Goal: Task Accomplishment & Management: Complete application form

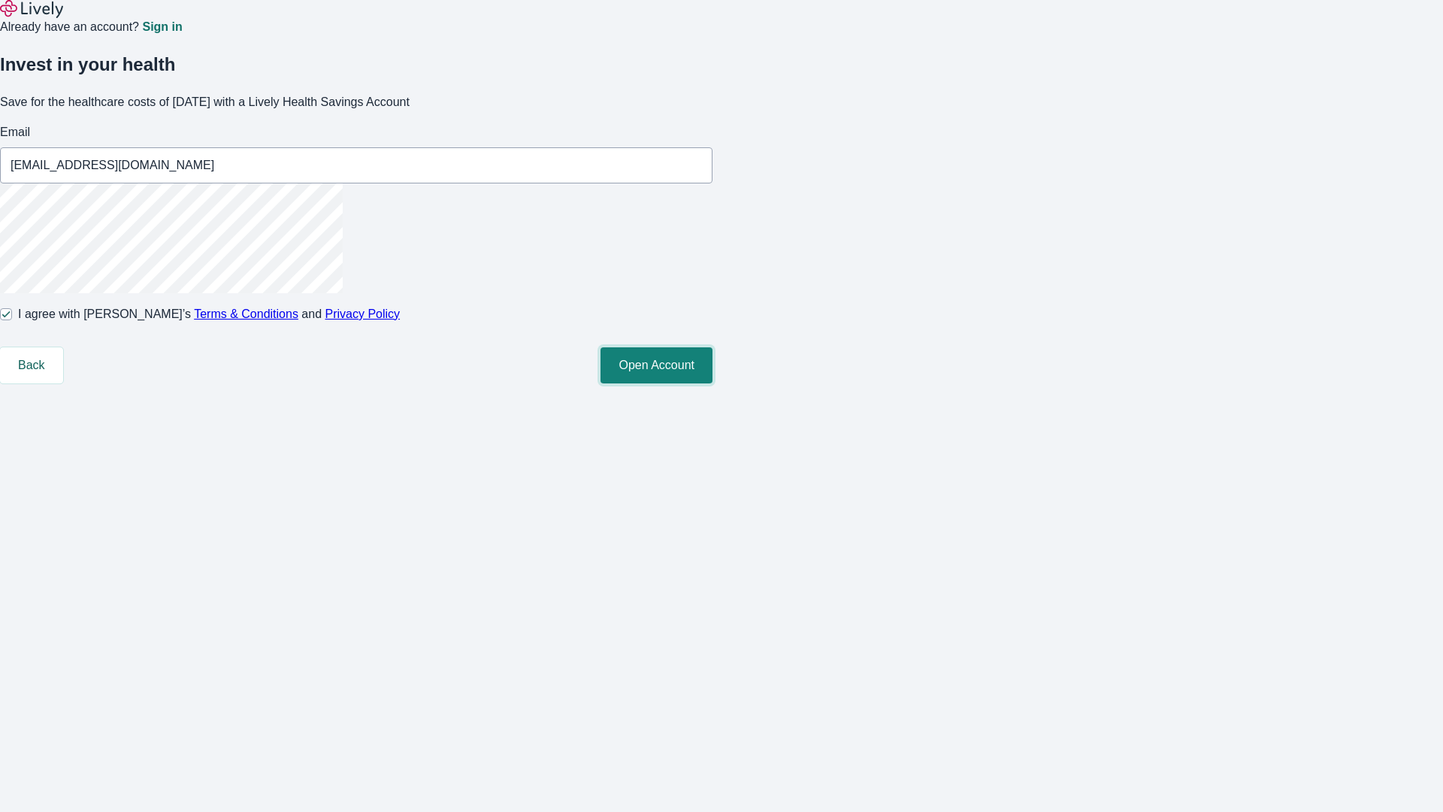
click at [713, 383] on button "Open Account" at bounding box center [657, 365] width 112 height 36
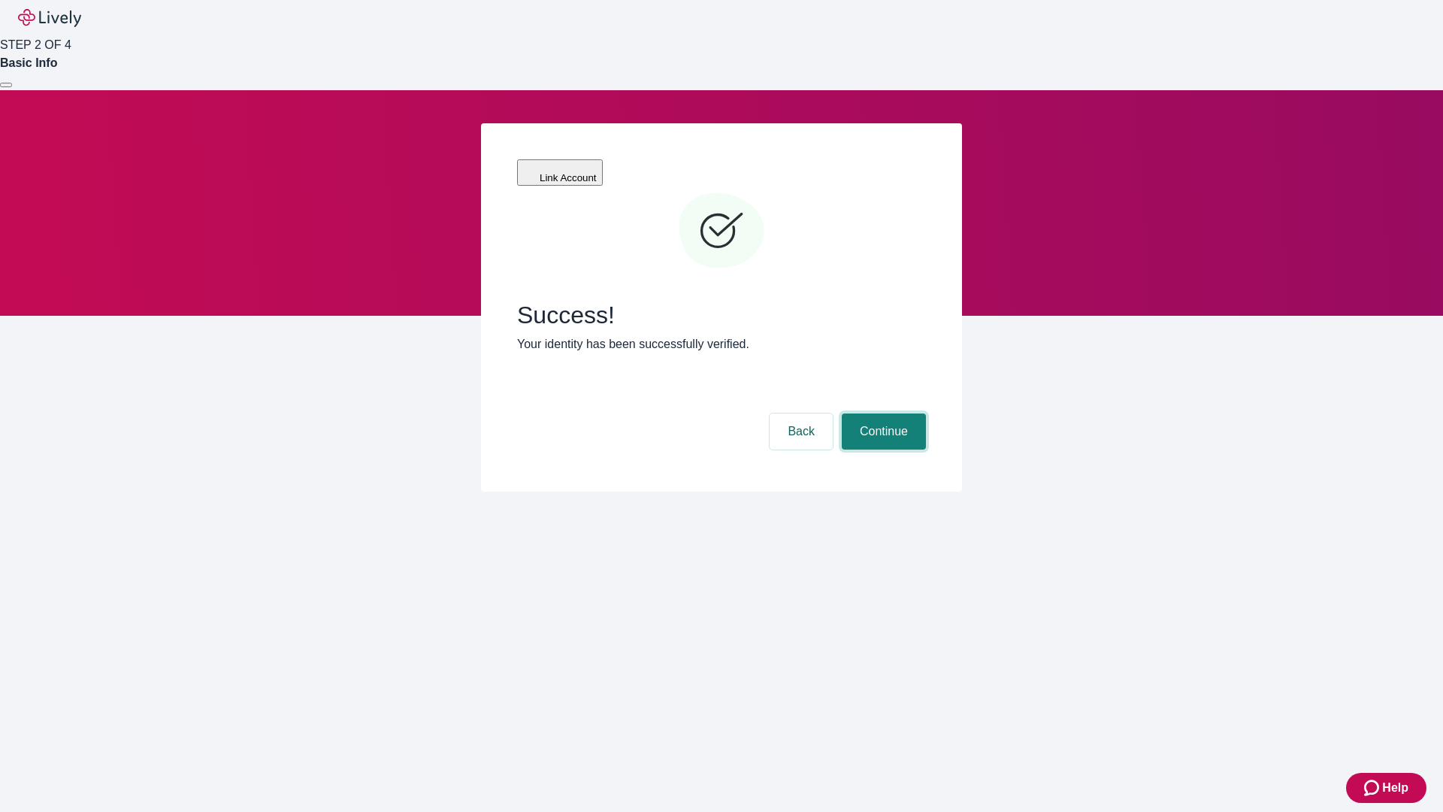
click at [882, 413] on button "Continue" at bounding box center [884, 431] width 84 height 36
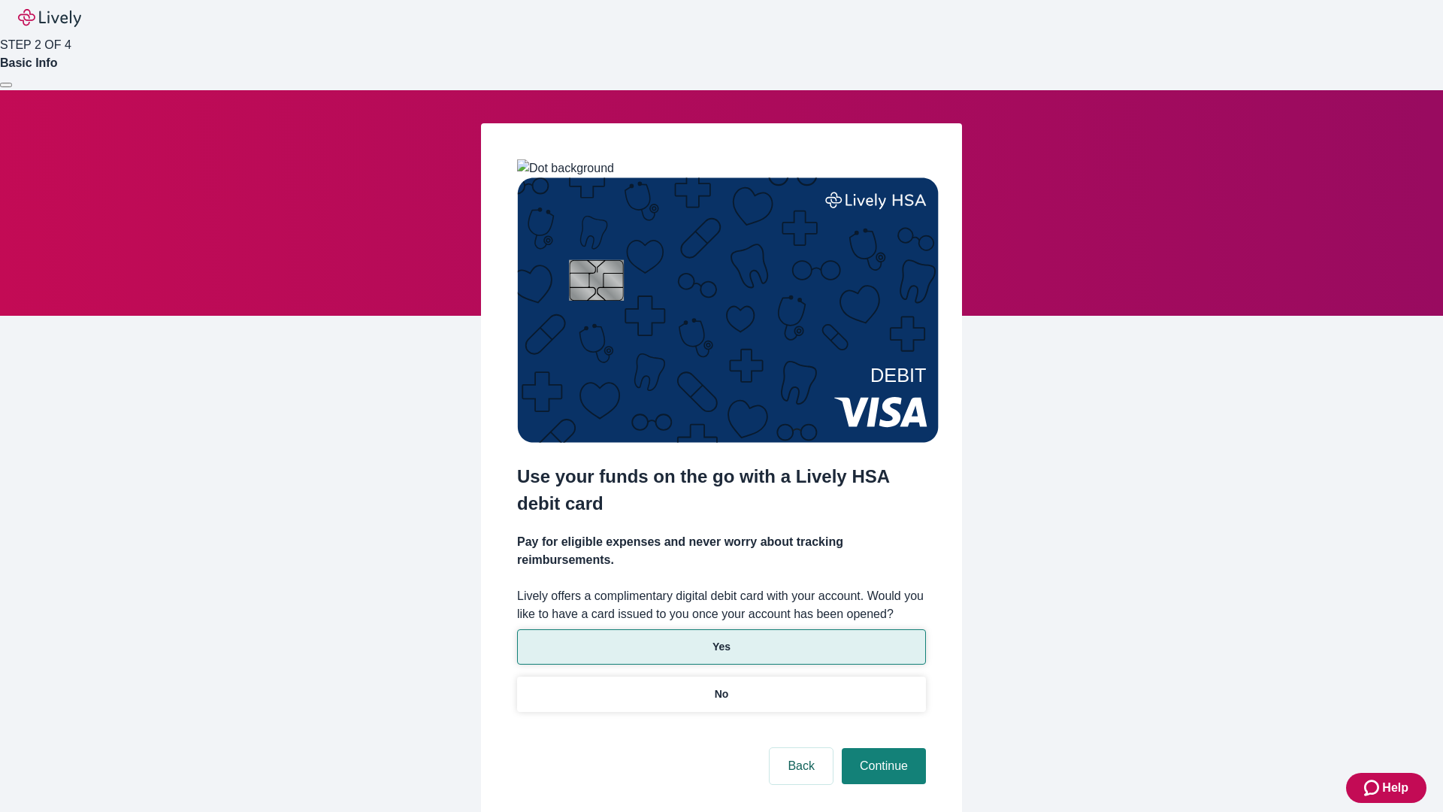
click at [721, 639] on p "Yes" at bounding box center [722, 647] width 18 height 16
click at [882, 748] on button "Continue" at bounding box center [884, 766] width 84 height 36
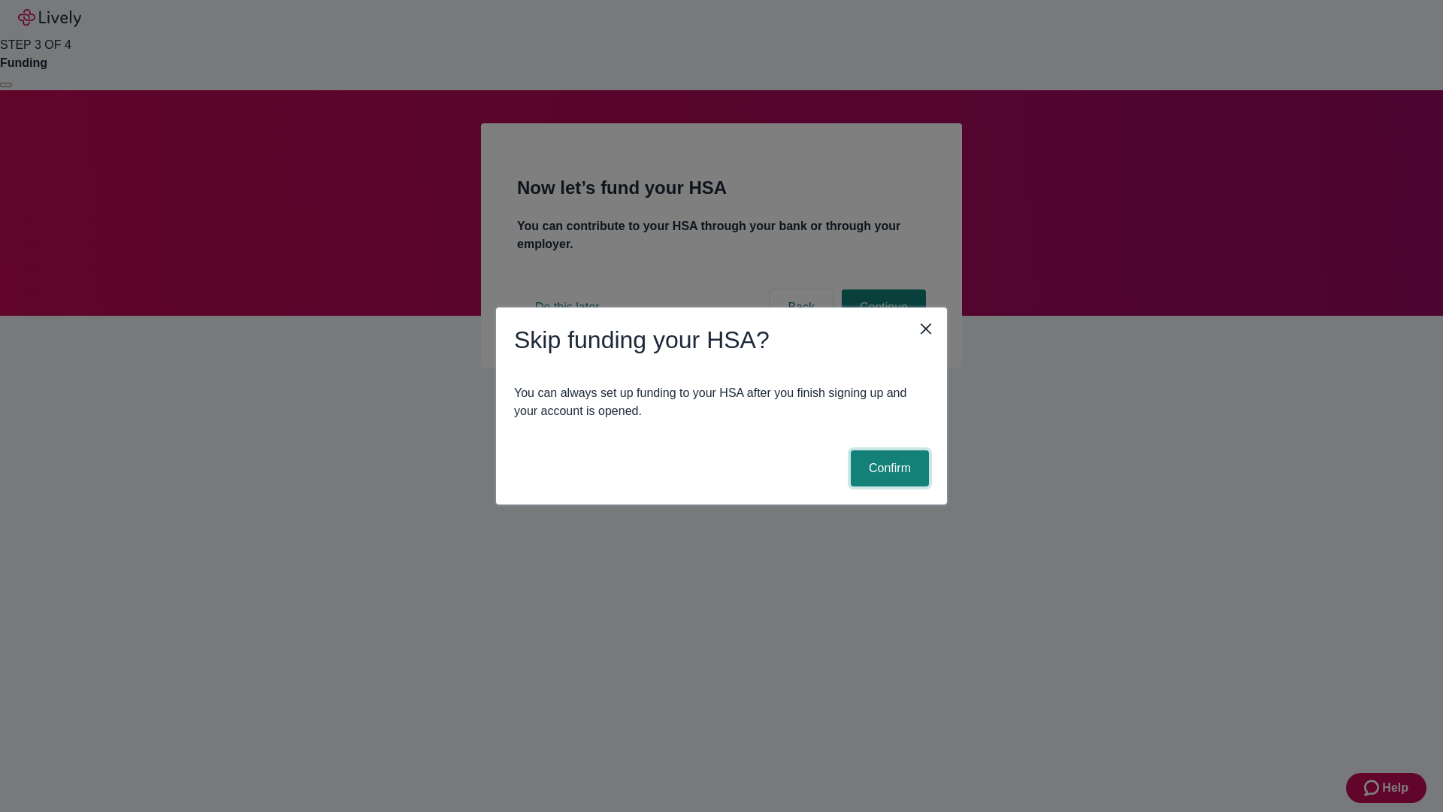
click at [888, 468] on button "Confirm" at bounding box center [890, 468] width 78 height 36
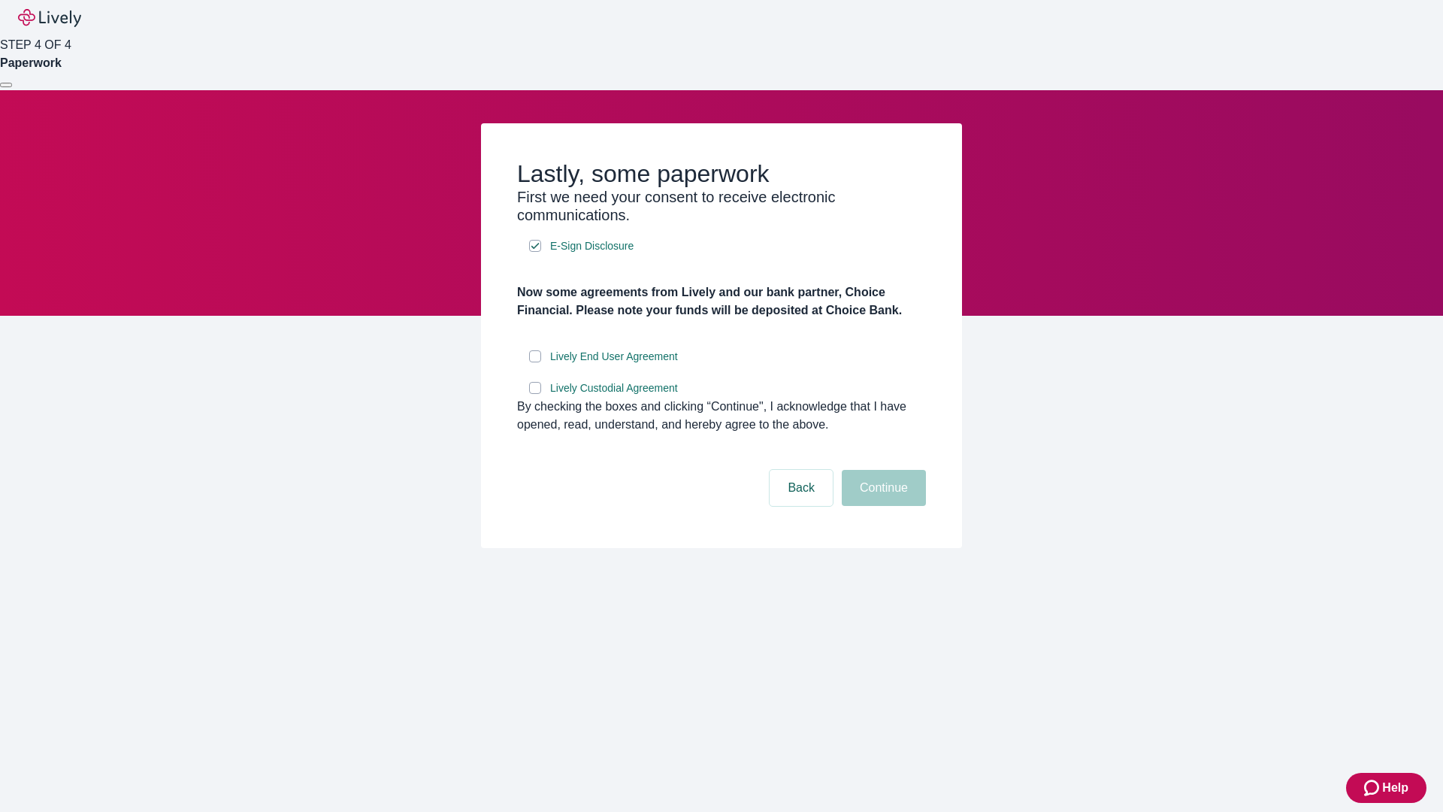
click at [535, 362] on input "Lively End User Agreement" at bounding box center [535, 356] width 12 height 12
checkbox input "true"
click at [535, 394] on input "Lively Custodial Agreement" at bounding box center [535, 388] width 12 height 12
checkbox input "true"
click at [882, 506] on button "Continue" at bounding box center [884, 488] width 84 height 36
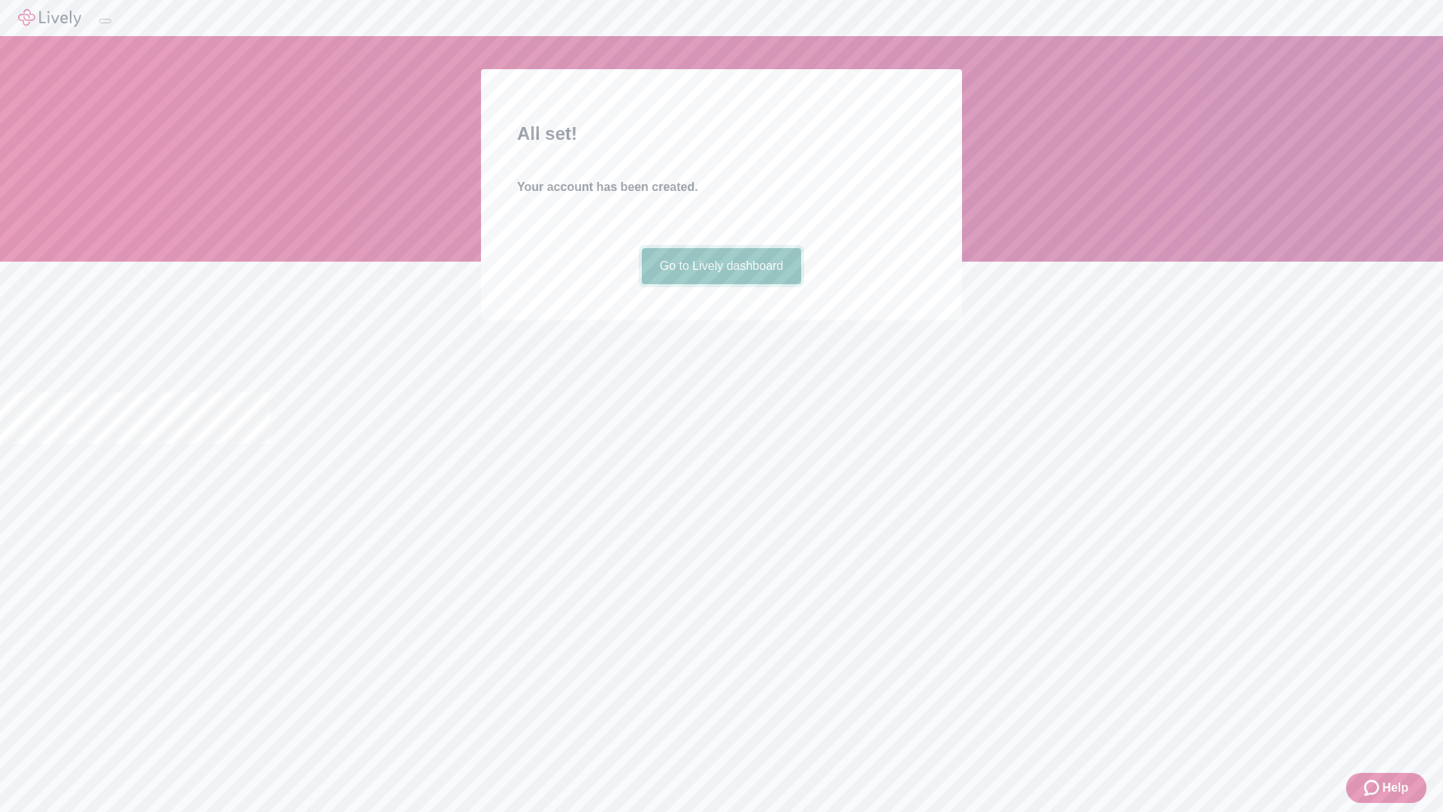
click at [721, 284] on link "Go to Lively dashboard" at bounding box center [722, 266] width 160 height 36
